Goal: Task Accomplishment & Management: Complete application form

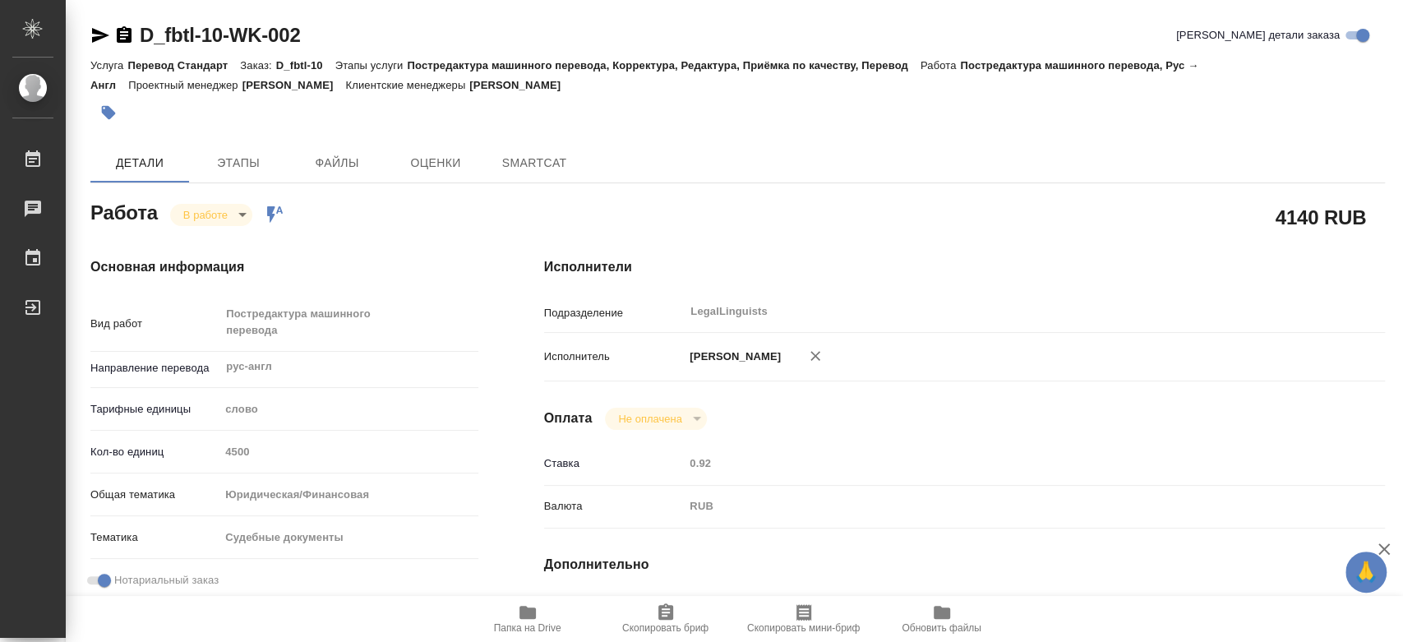
type textarea "x"
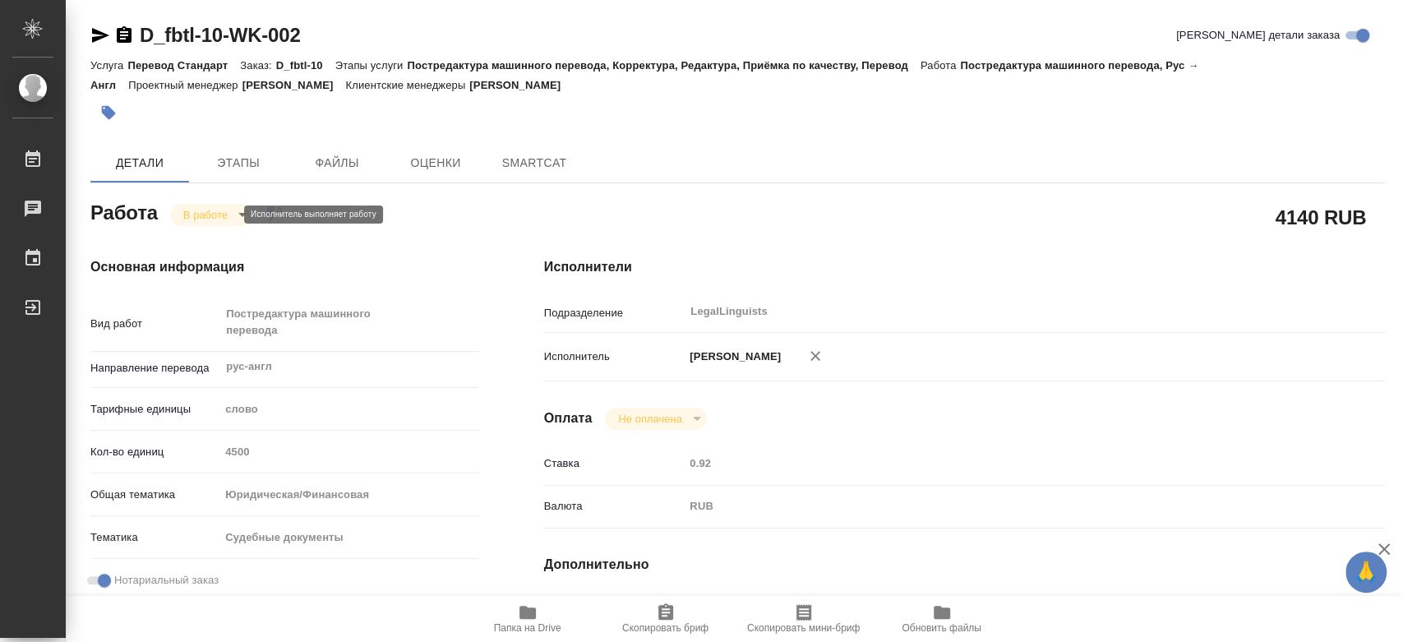
click at [209, 219] on body "🙏 .cls-1 fill:#fff; AWATERA Kononova Yuliya Работы Чаты График Выйти D_fbtl-10-…" at bounding box center [701, 321] width 1403 height 642
type textarea "x"
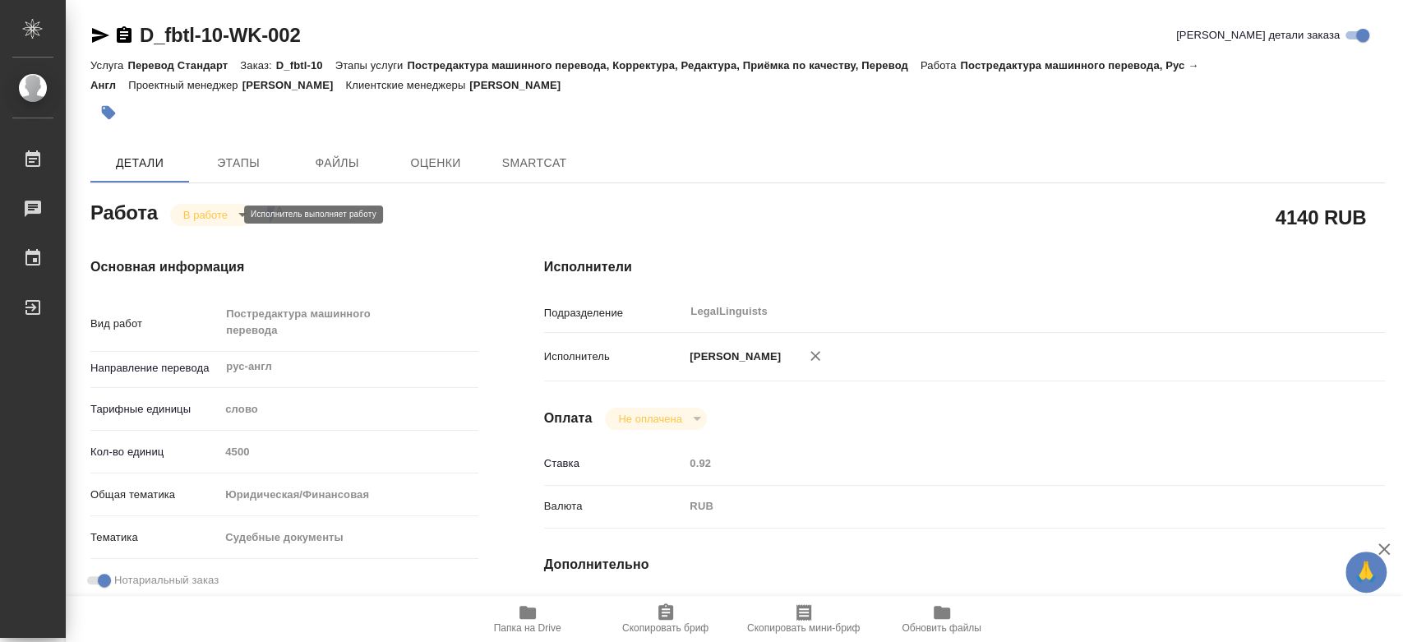
type textarea "x"
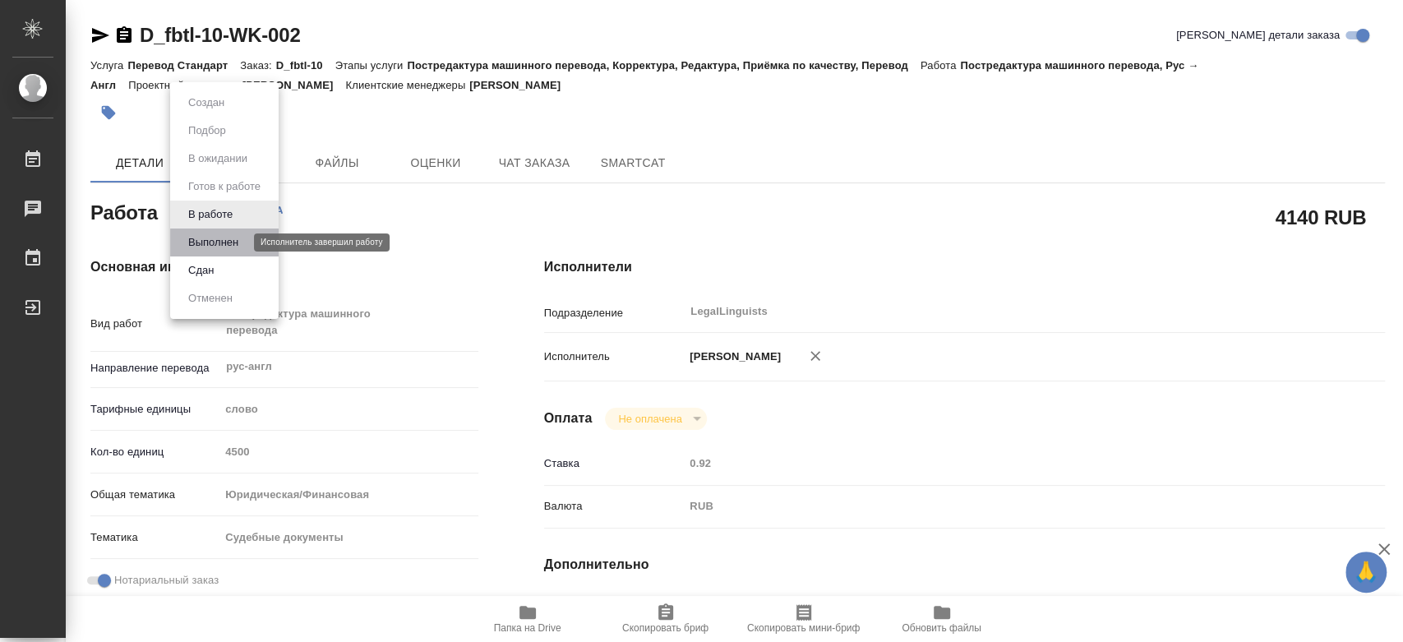
click at [220, 244] on button "Выполнен" at bounding box center [213, 242] width 60 height 18
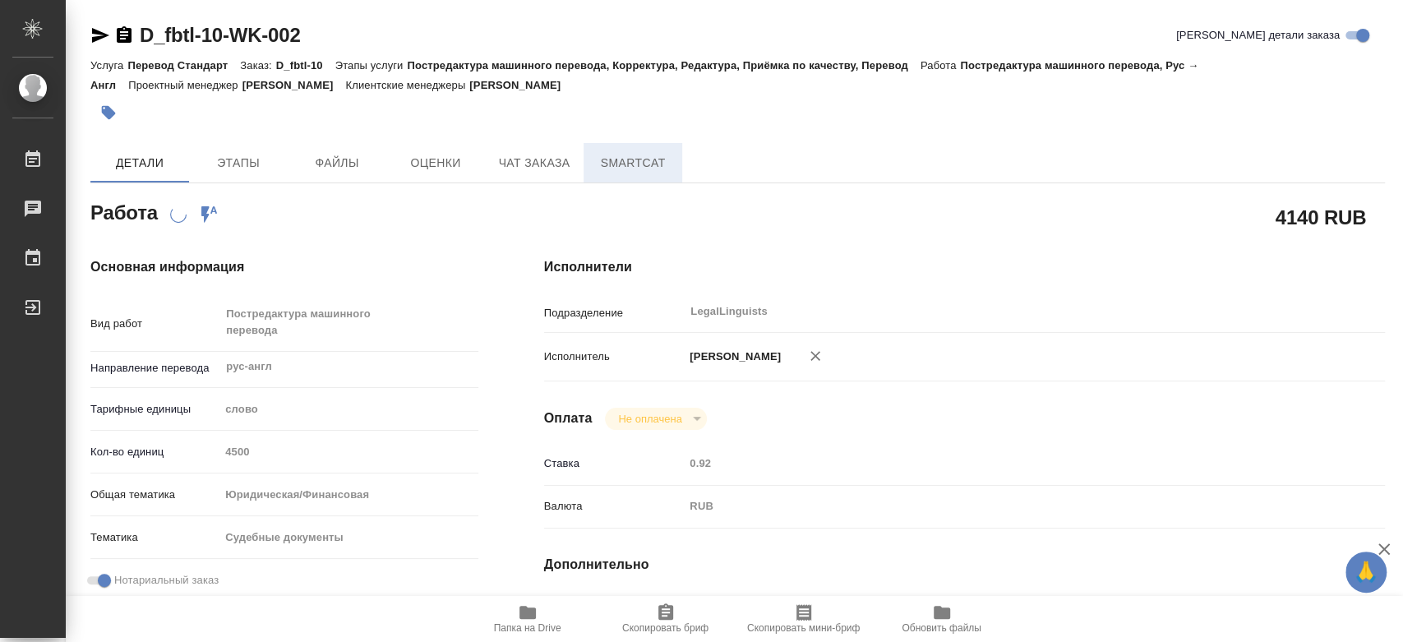
type textarea "x"
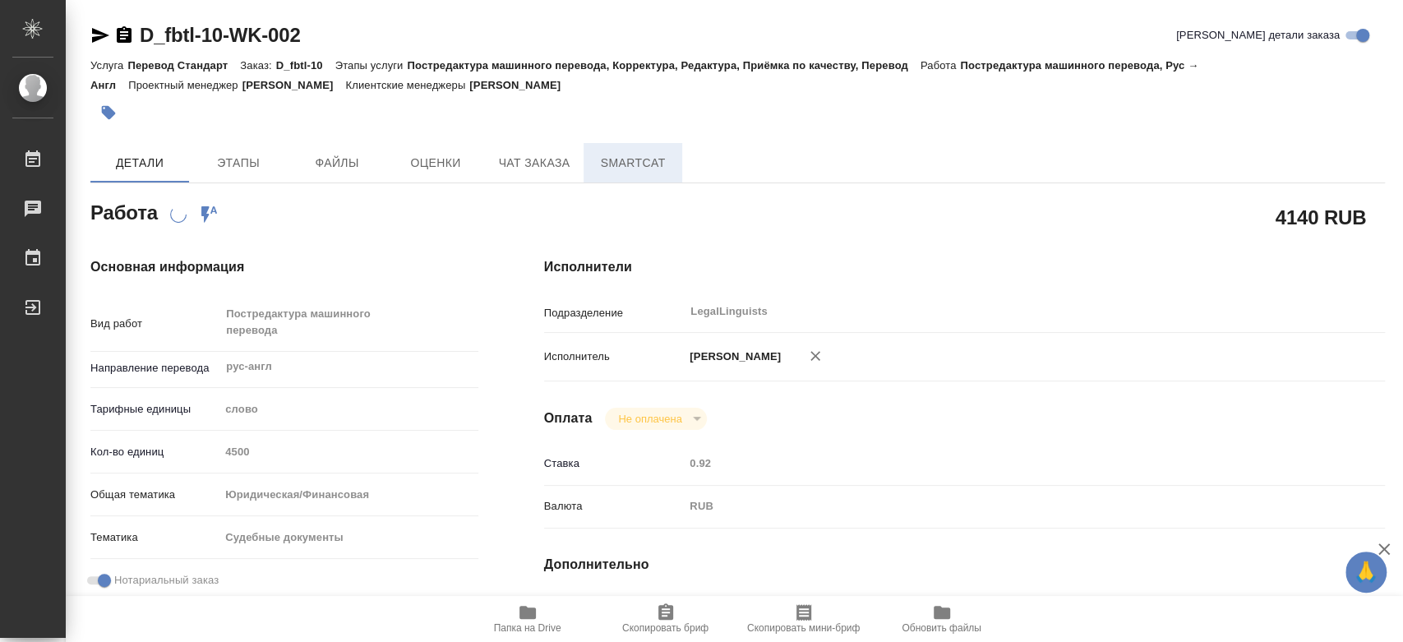
type textarea "x"
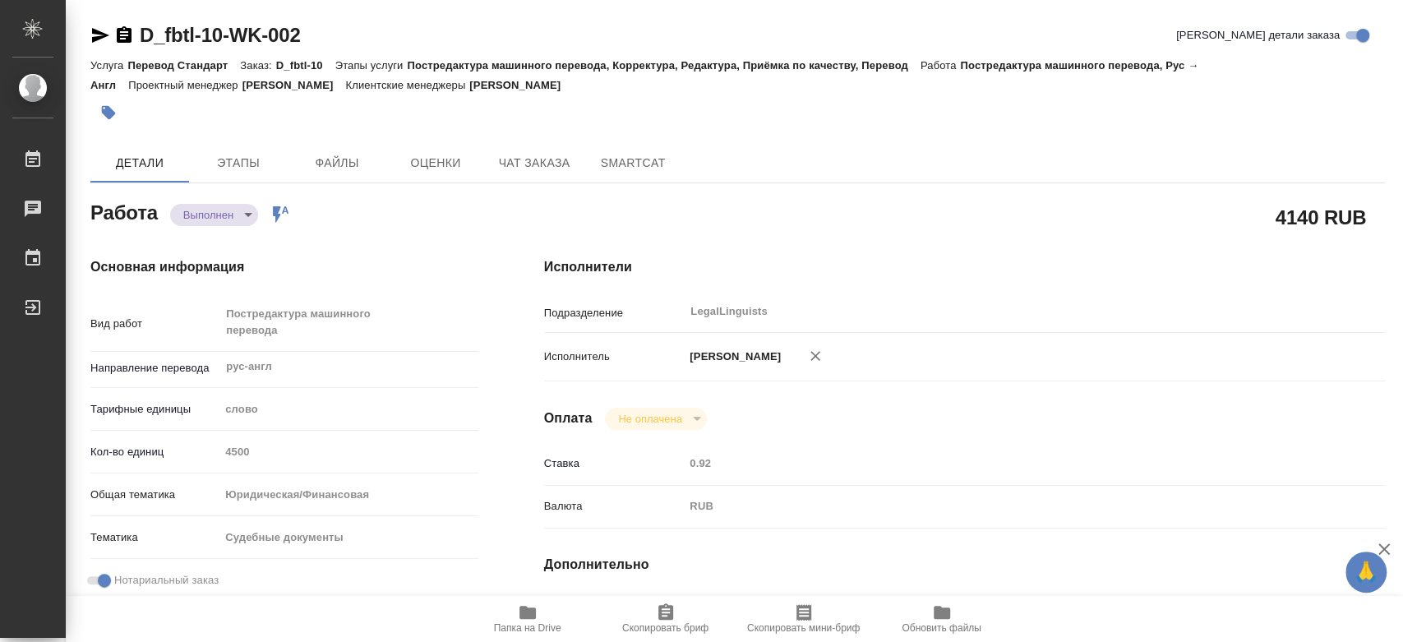
type textarea "x"
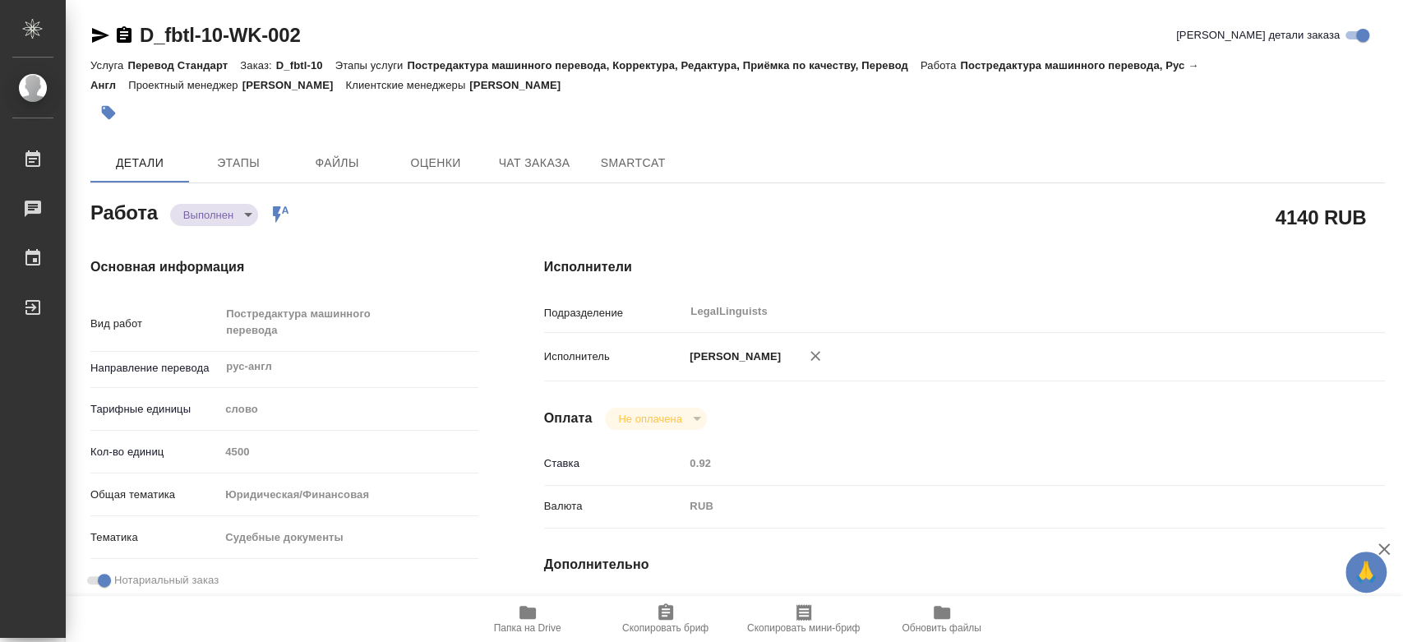
type textarea "x"
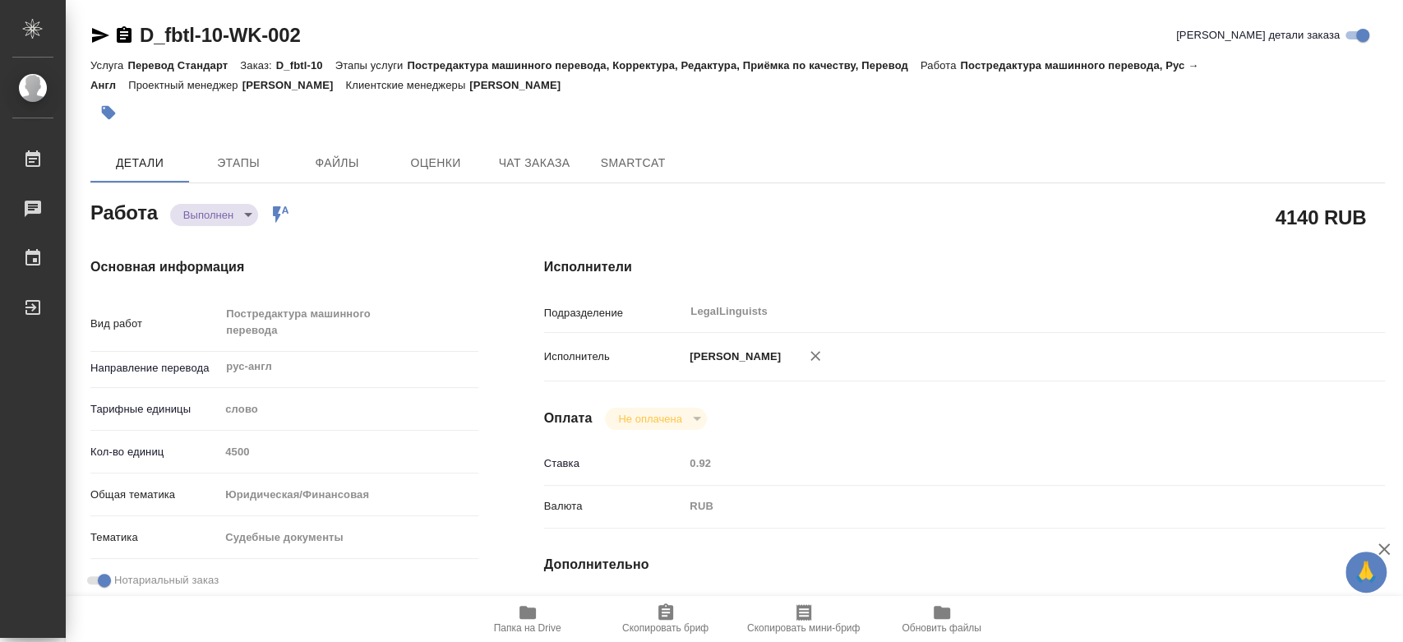
type textarea "x"
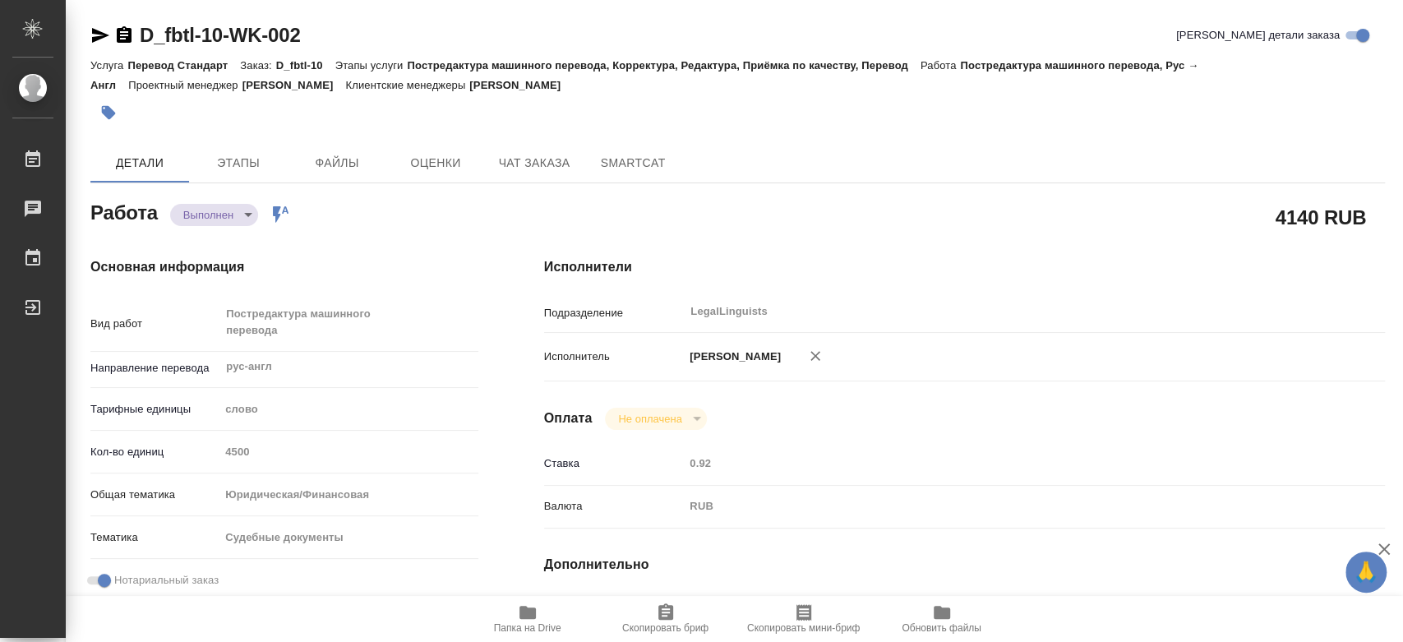
type textarea "x"
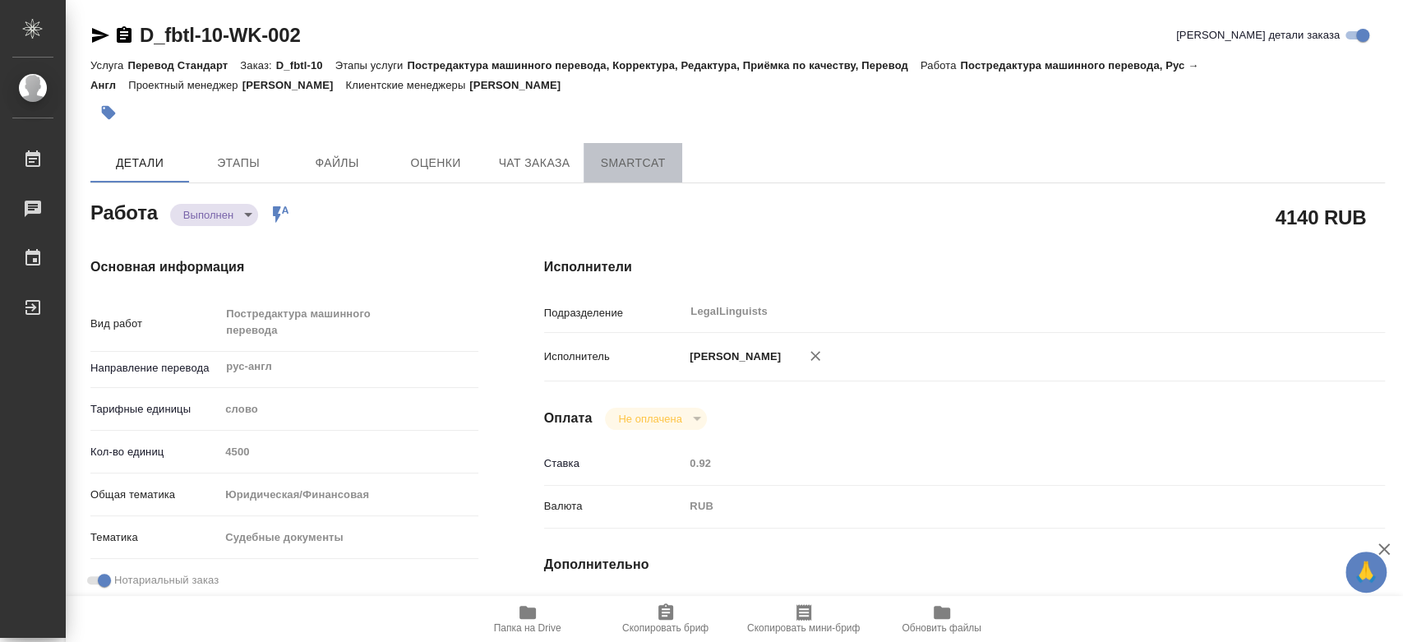
click at [632, 168] on span "SmartCat" at bounding box center [633, 163] width 79 height 21
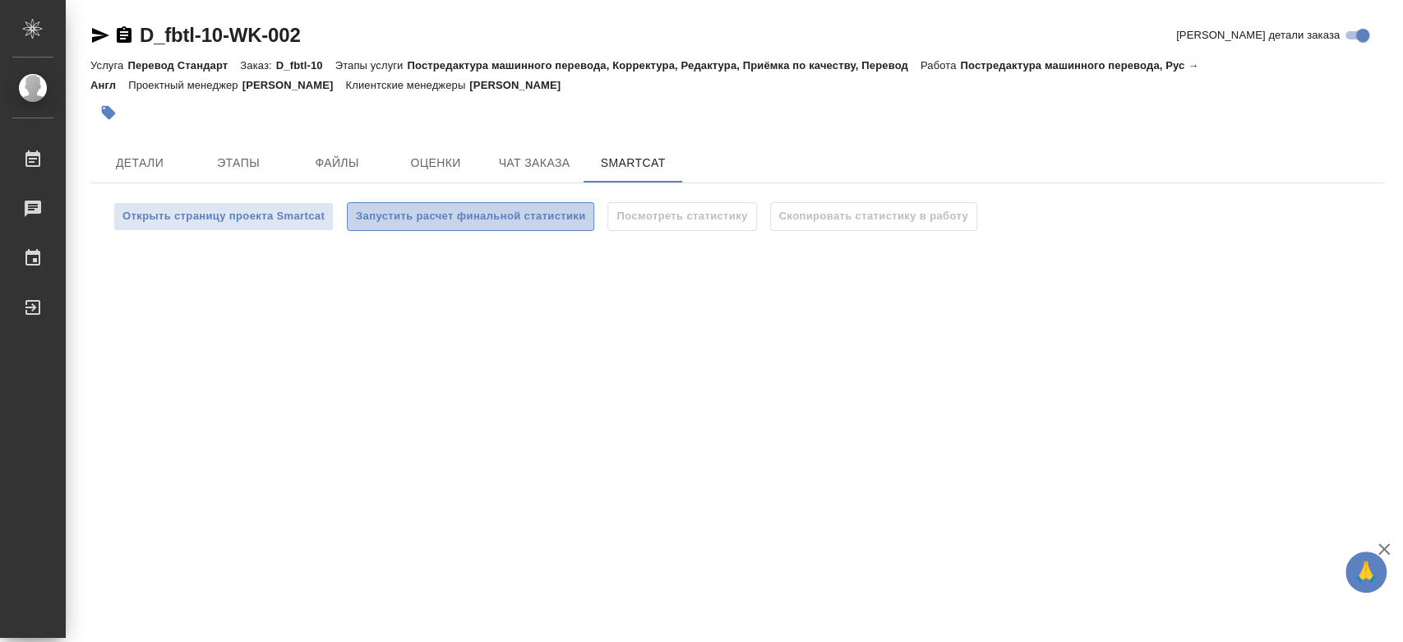
click at [520, 217] on span "Запустить расчет финальной статистики" at bounding box center [470, 216] width 229 height 19
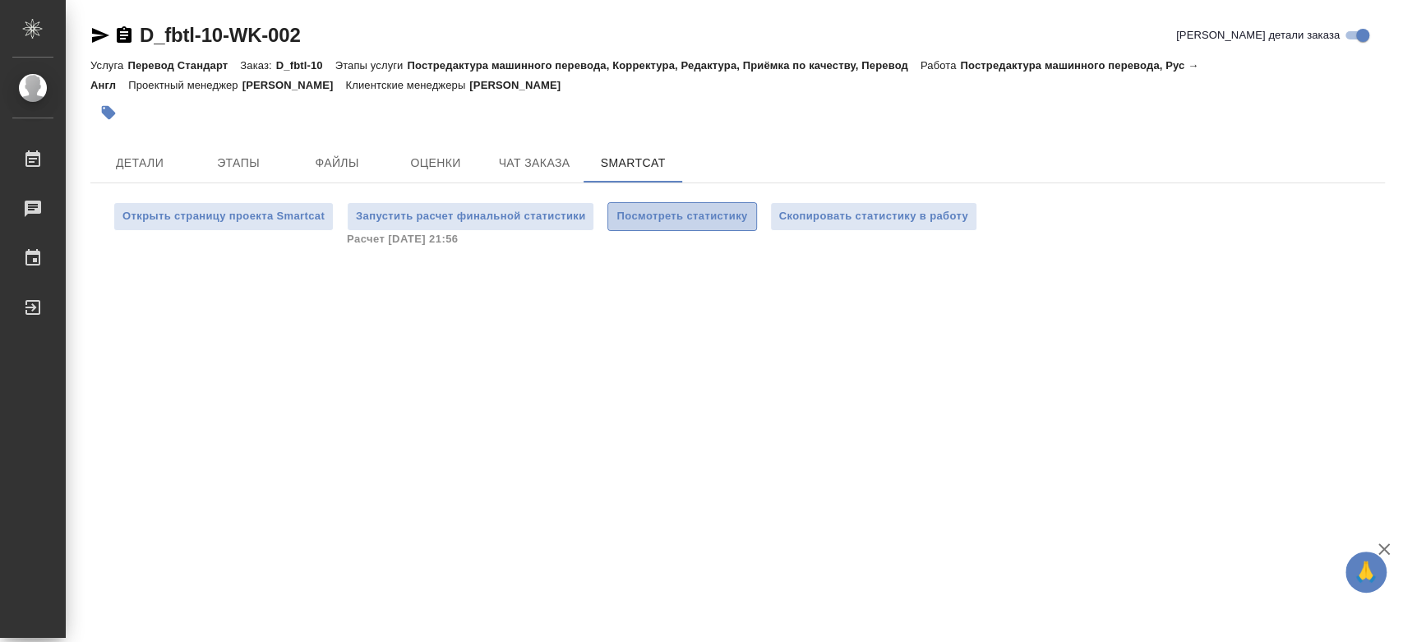
click at [695, 218] on span "Посмотреть статистику" at bounding box center [682, 216] width 131 height 19
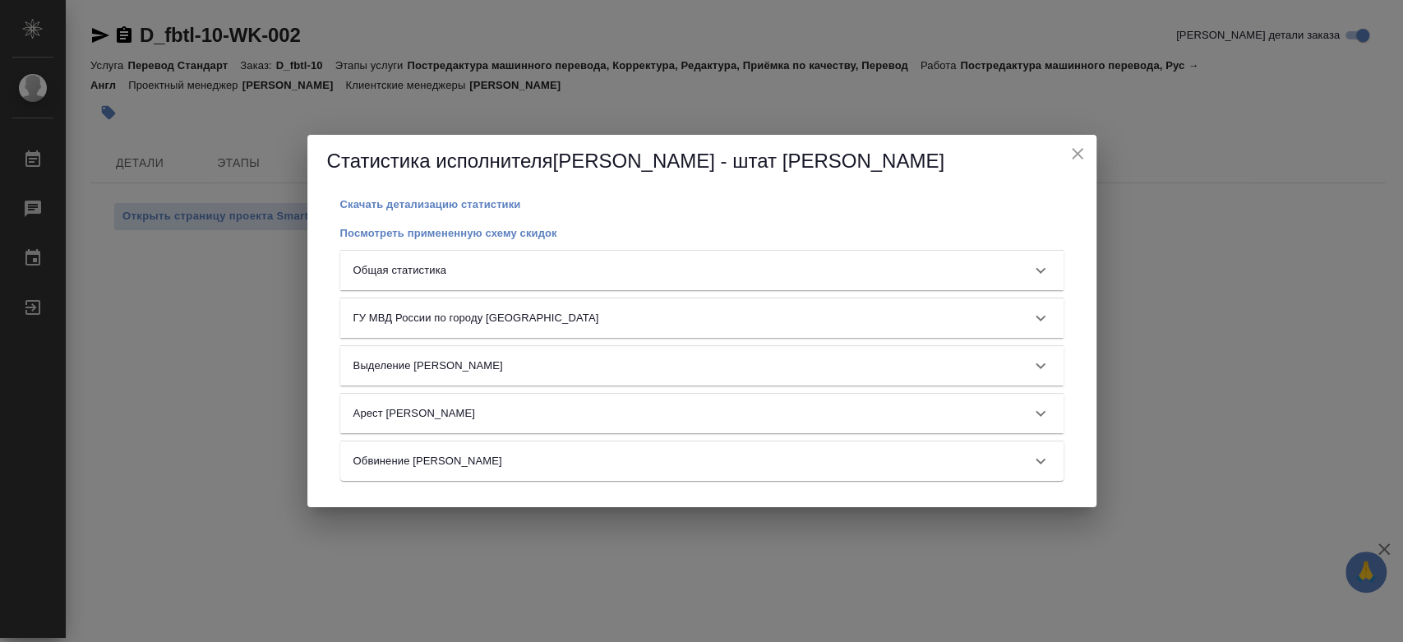
click at [699, 271] on div "Общая статистика" at bounding box center [688, 270] width 668 height 16
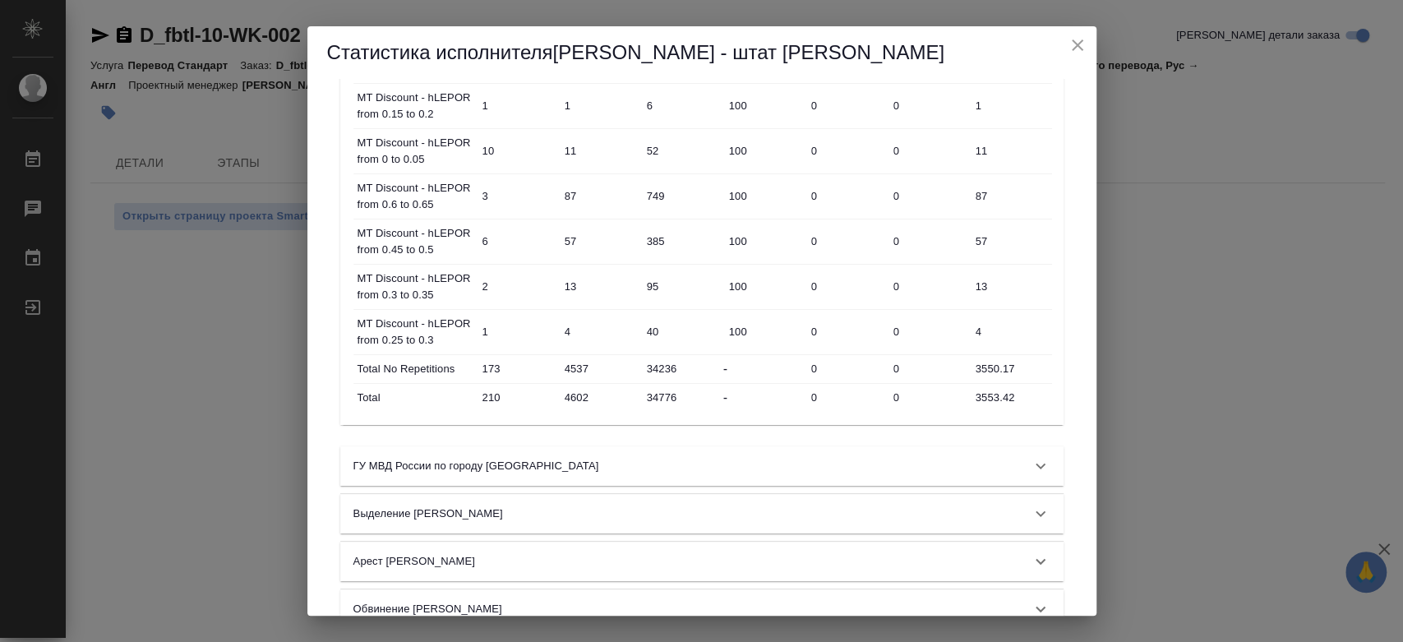
scroll to position [993, 0]
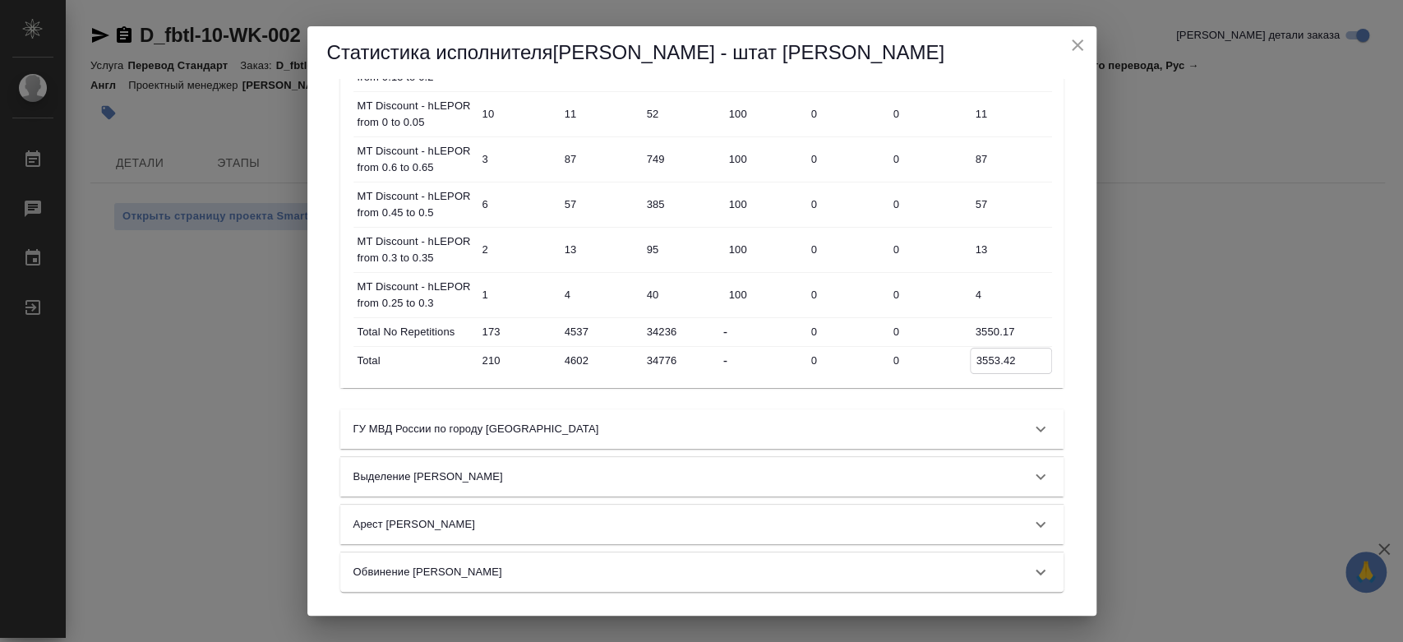
drag, startPoint x: 973, startPoint y: 363, endPoint x: 1027, endPoint y: 361, distance: 54.3
click at [1027, 361] on input "3553.42" at bounding box center [1011, 361] width 81 height 24
click at [282, 336] on div "Статистика исполнителя Кононова - штат Юлия Скачать детализацию статистики Посм…" at bounding box center [701, 321] width 1403 height 642
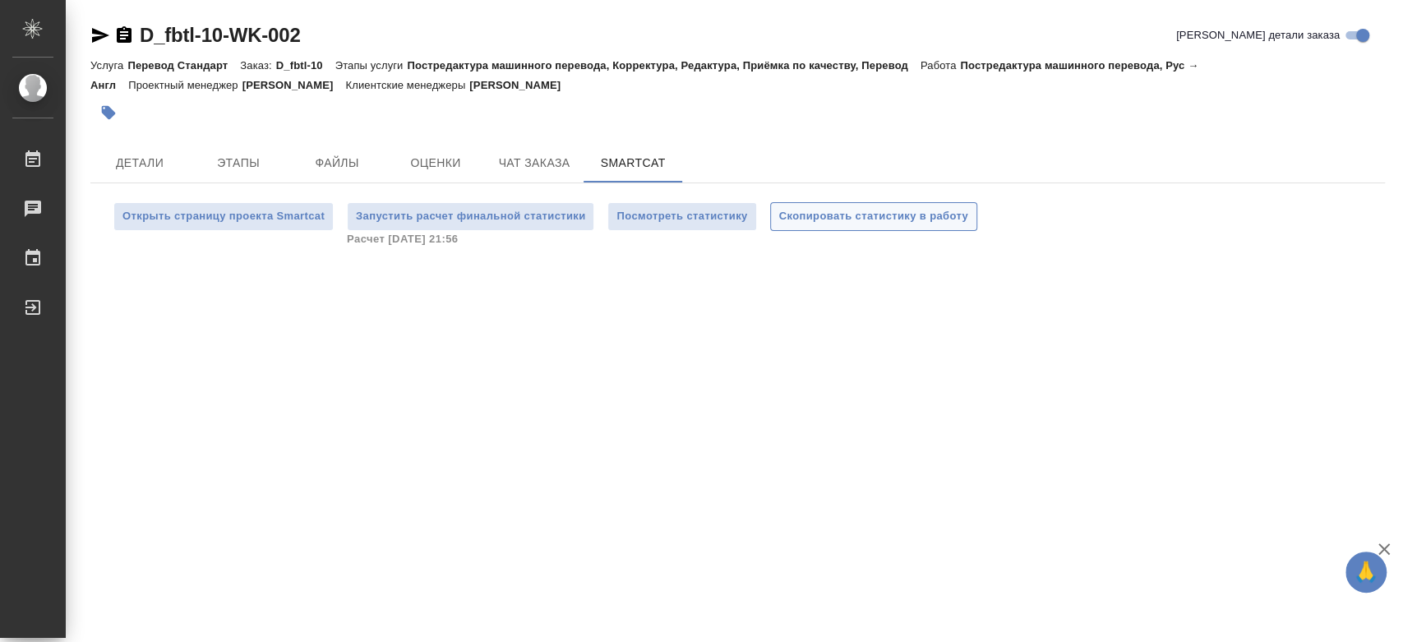
click at [871, 213] on span "Скопировать статистику в работу" at bounding box center [873, 216] width 189 height 19
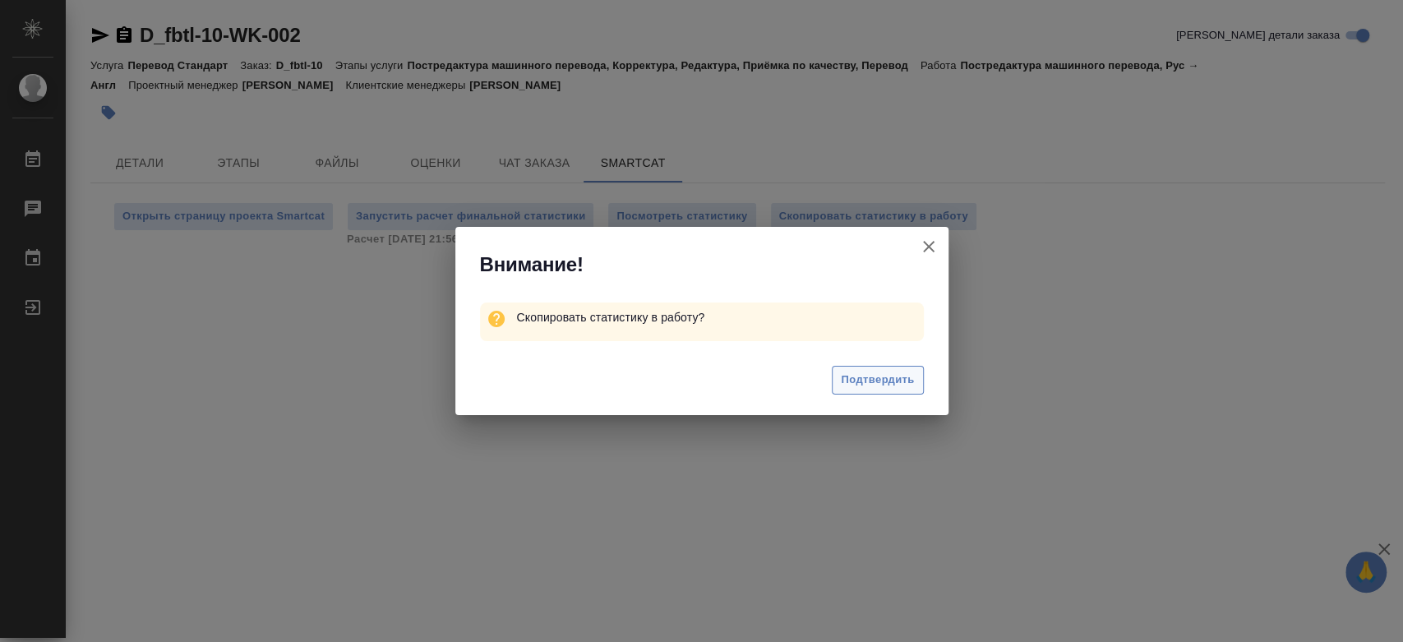
click at [869, 378] on span "Подтвердить" at bounding box center [877, 380] width 73 height 19
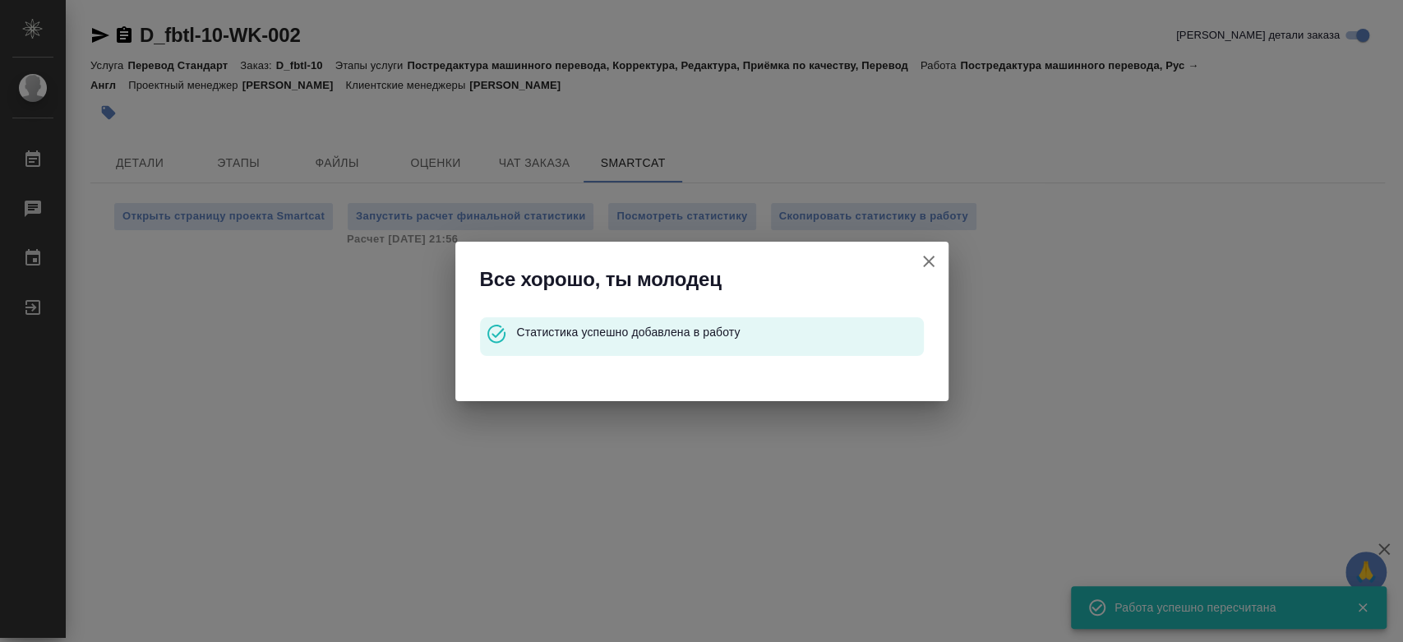
click at [926, 259] on icon "button" at bounding box center [929, 262] width 12 height 12
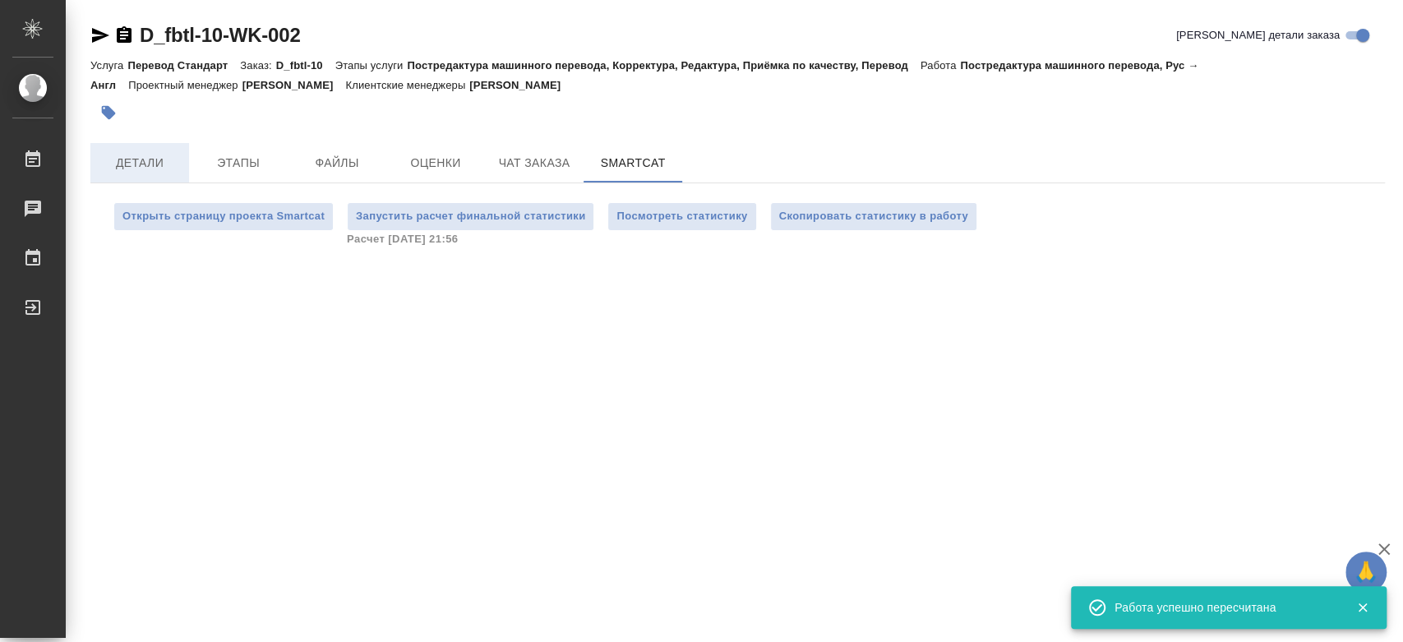
click at [136, 166] on span "Детали" at bounding box center [139, 163] width 79 height 21
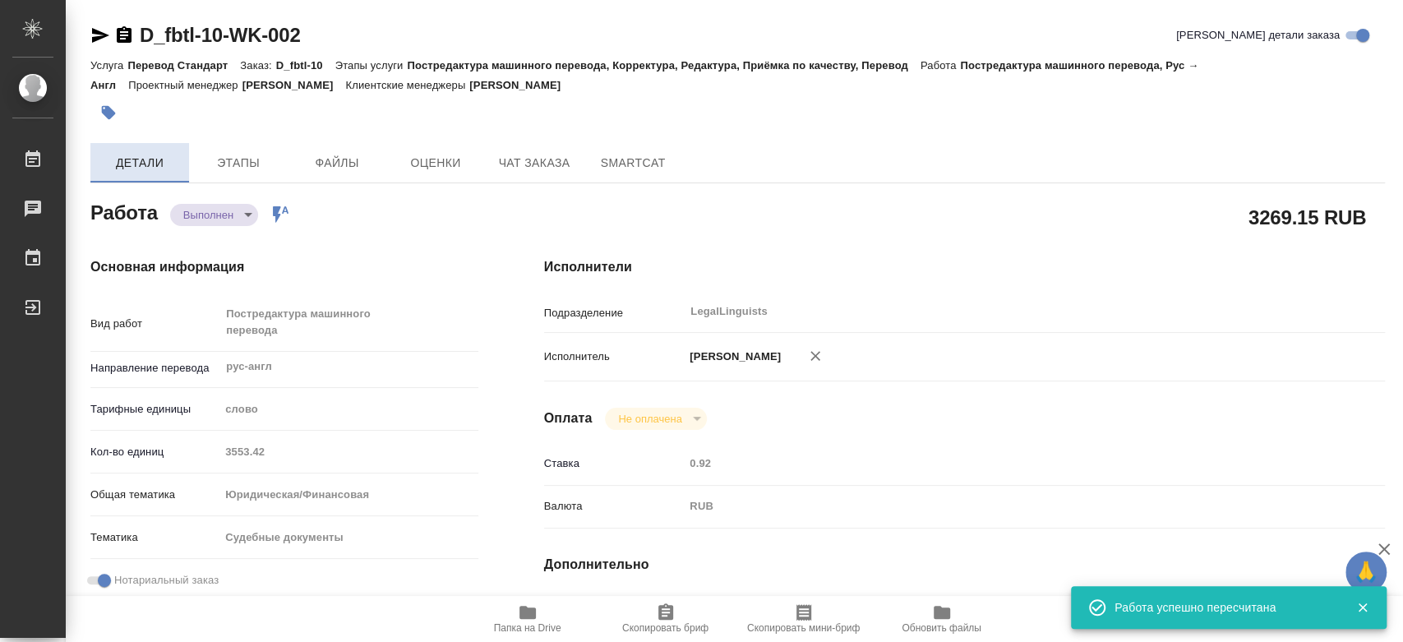
type textarea "x"
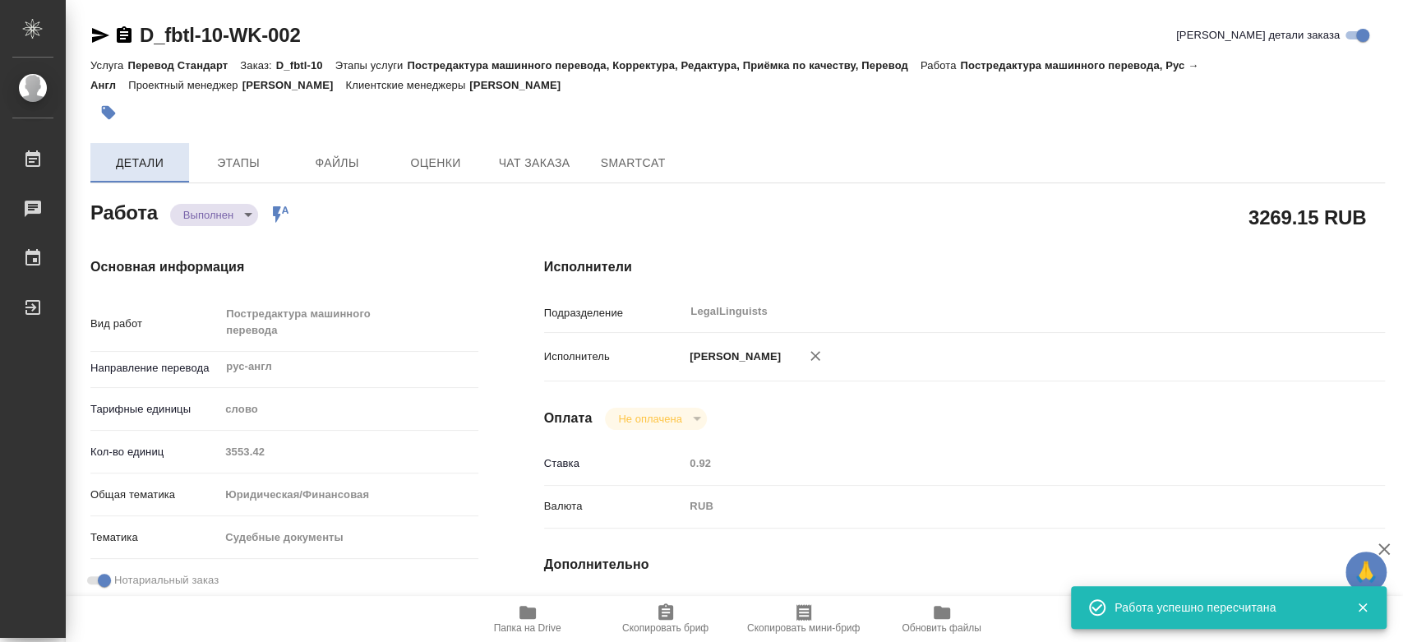
type textarea "x"
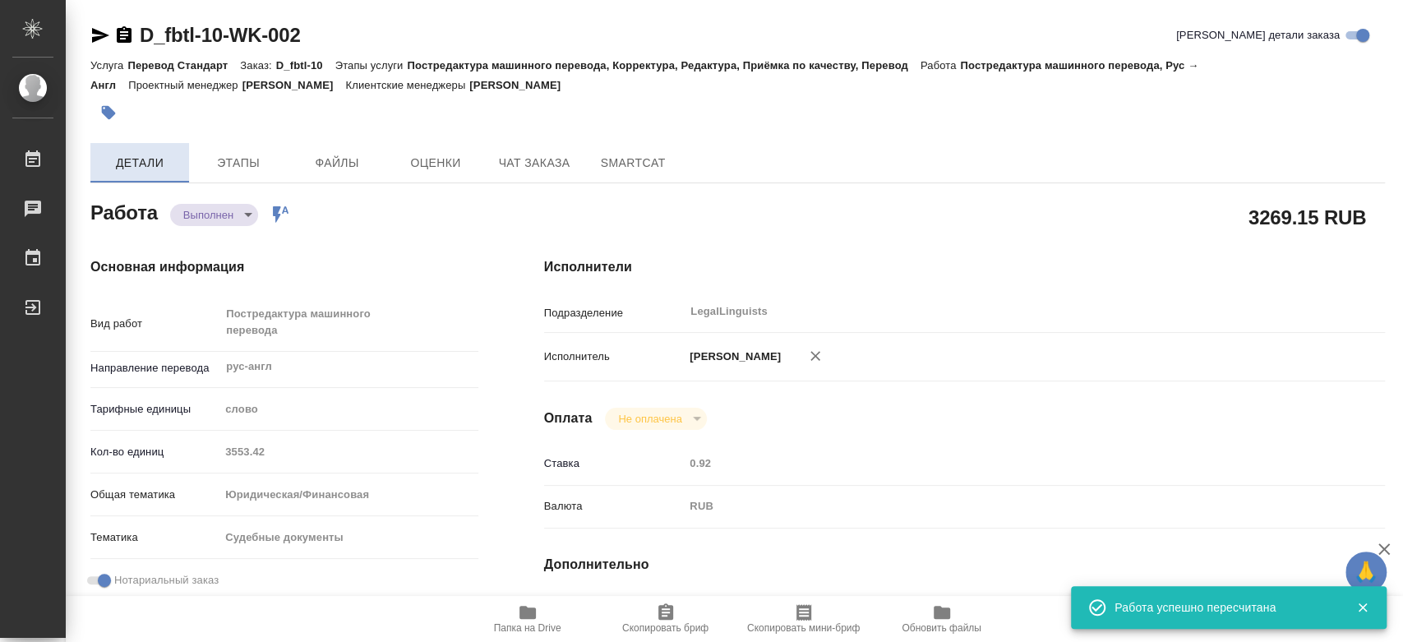
type textarea "x"
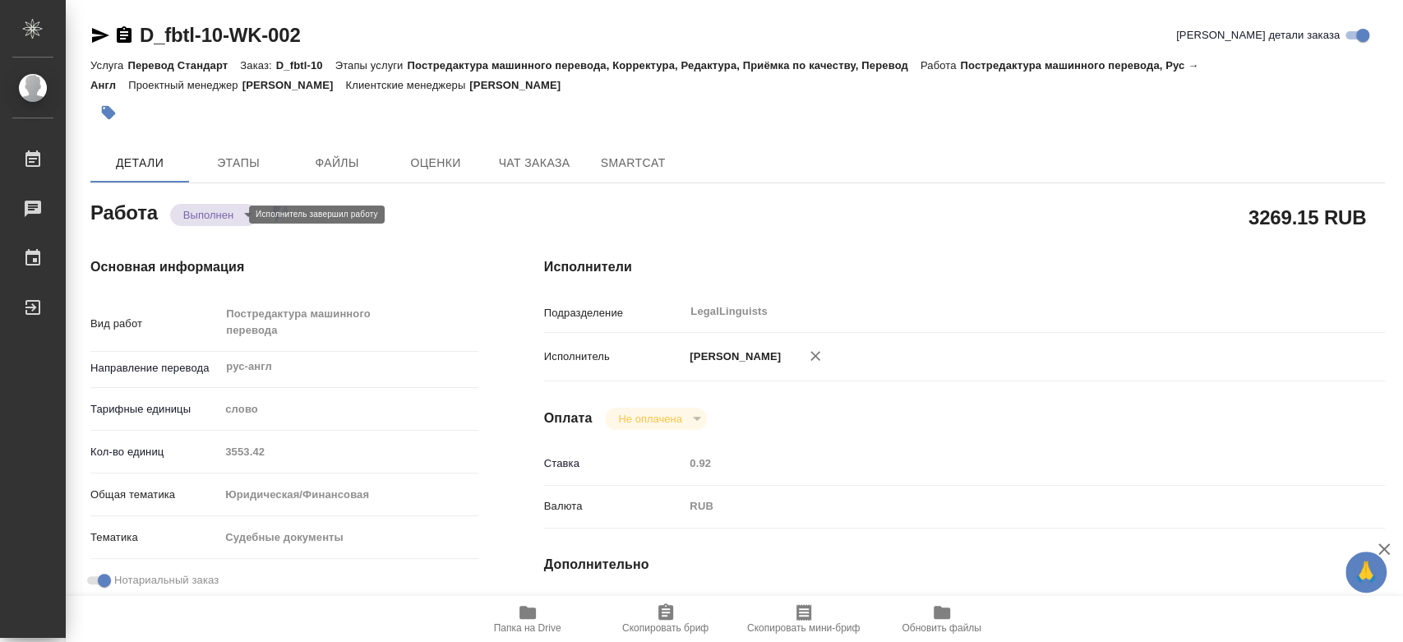
click at [217, 215] on body "🙏 .cls-1 fill:#fff; AWATERA Kononova Yuliya Работы 0 Чаты График Выйти D_fbtl-1…" at bounding box center [701, 321] width 1403 height 642
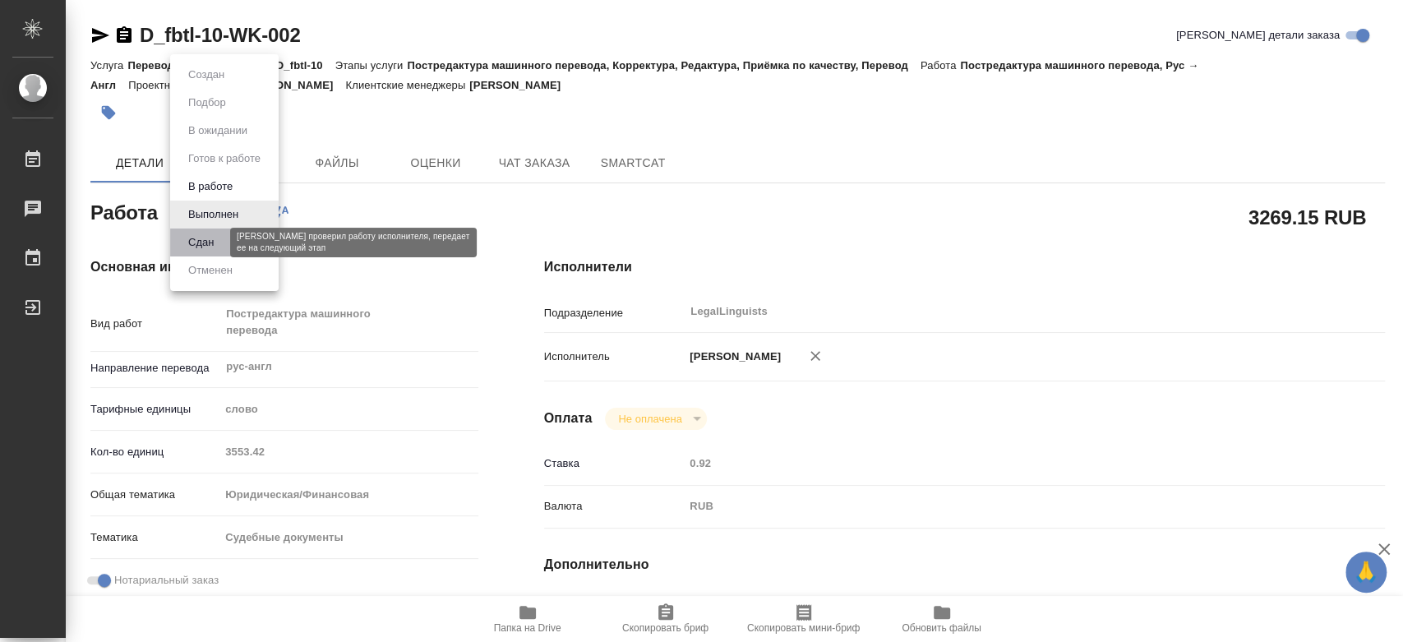
click at [217, 239] on button "Сдан" at bounding box center [200, 242] width 35 height 18
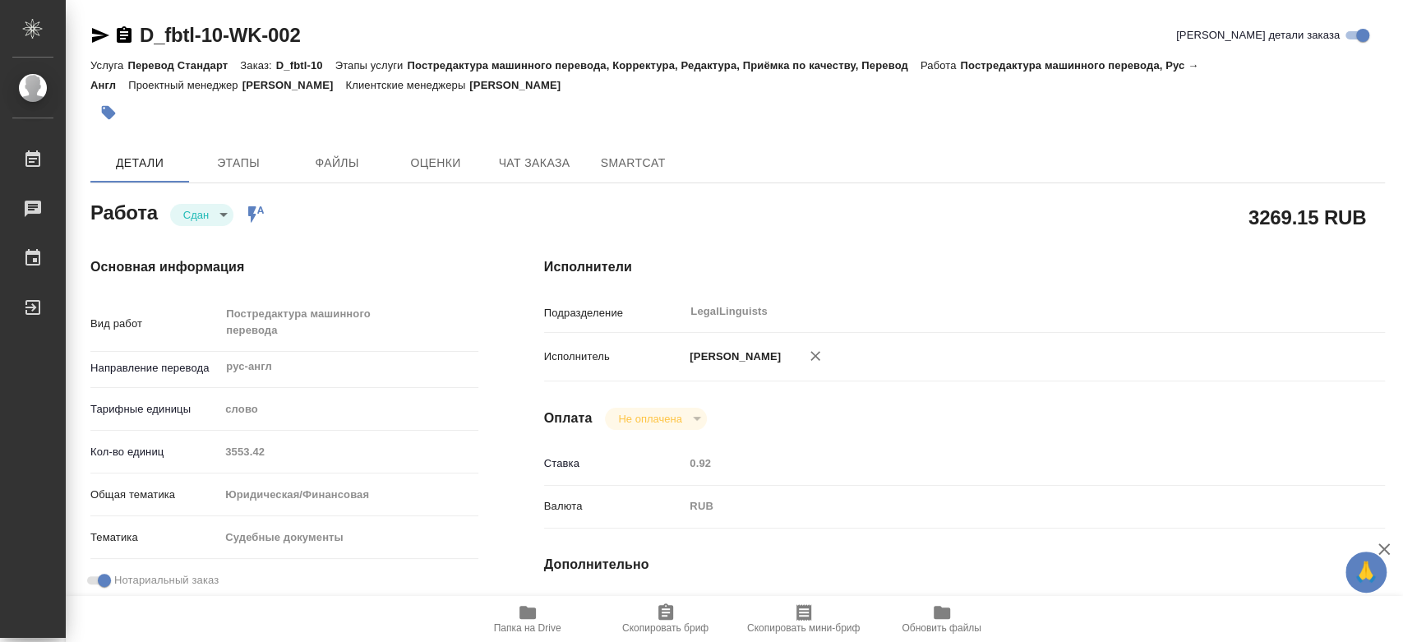
type textarea "x"
